Goal: Find specific page/section: Find specific page/section

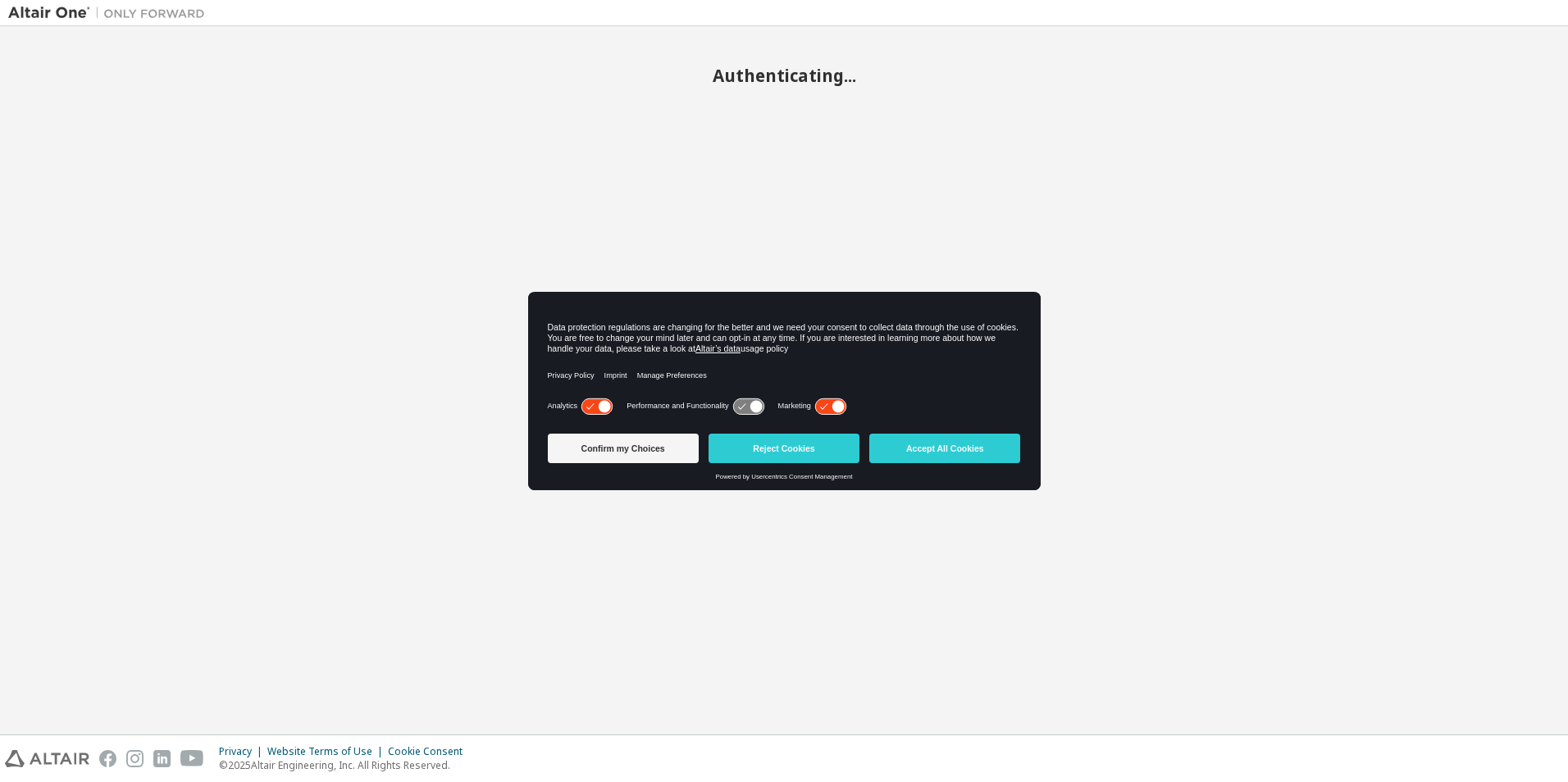
drag, startPoint x: 966, startPoint y: 448, endPoint x: 1108, endPoint y: 496, distance: 149.9
click at [966, 448] on button "Accept All Cookies" at bounding box center [944, 448] width 151 height 30
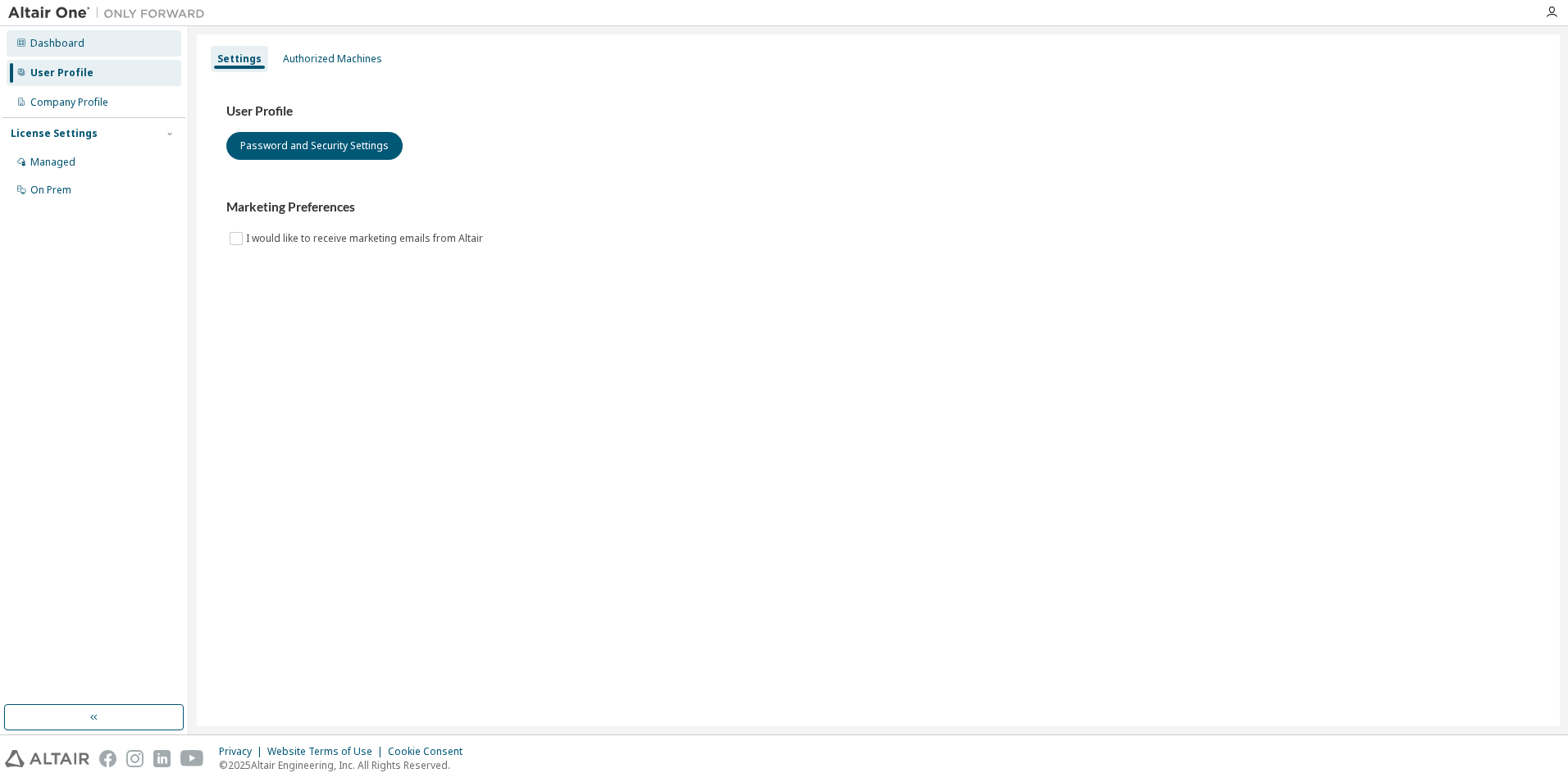
click at [76, 43] on div "Dashboard" at bounding box center [58, 43] width 54 height 13
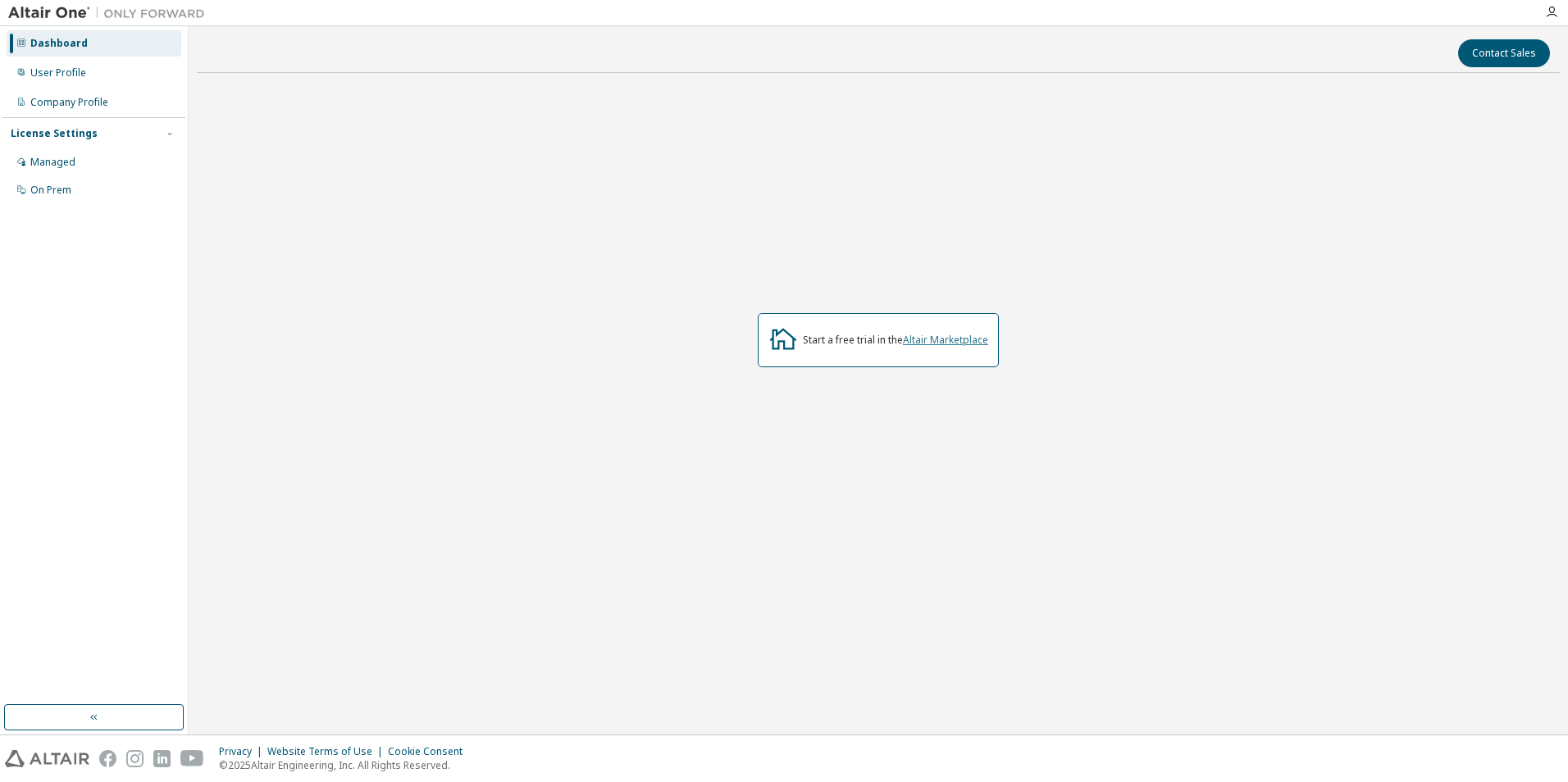
click at [940, 340] on link "Altair Marketplace" at bounding box center [945, 340] width 86 height 13
